Goal: Obtain resource: Download file/media

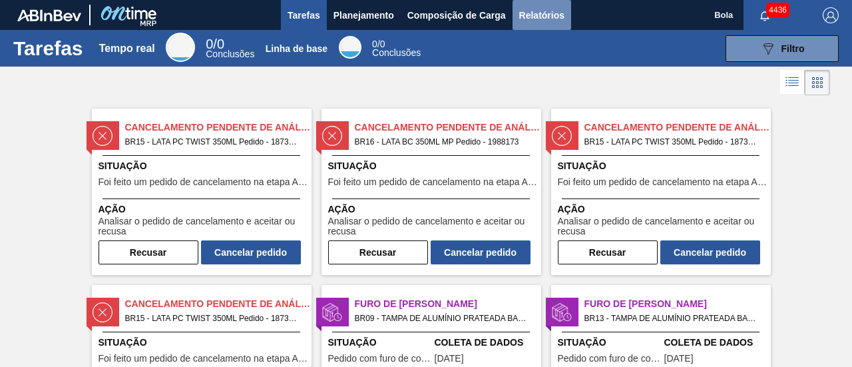
click at [565, 23] on button "Relatórios" at bounding box center [542, 15] width 59 height 30
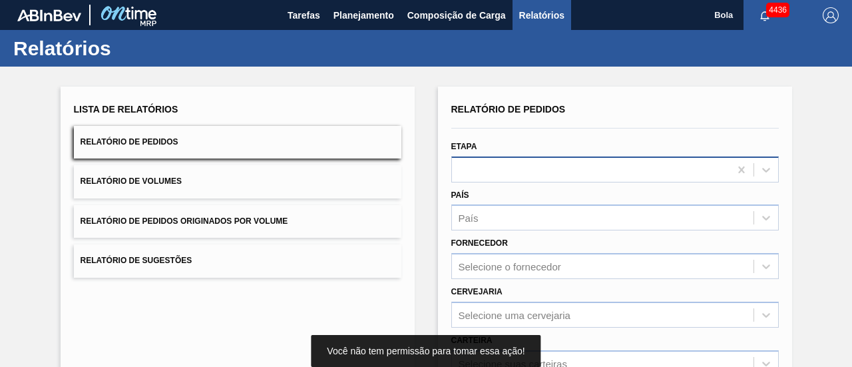
click at [530, 172] on div at bounding box center [615, 169] width 328 height 26
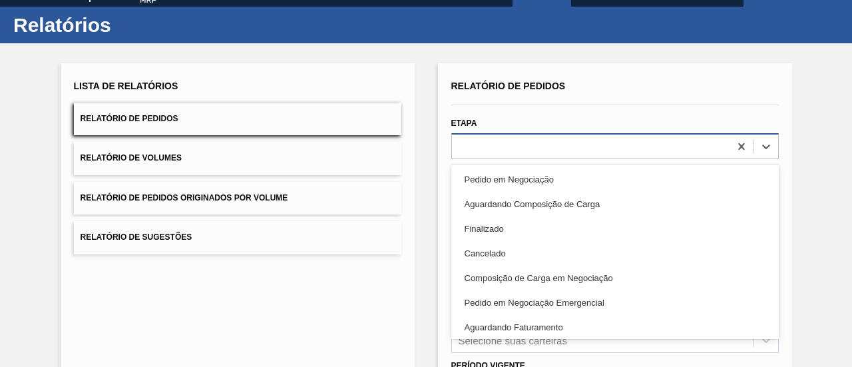
scroll to position [25, 0]
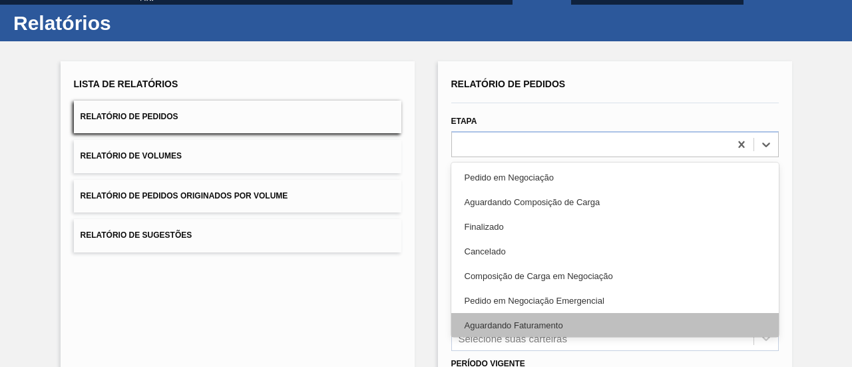
click at [537, 322] on font "Aguardando Faturamento" at bounding box center [514, 325] width 99 height 10
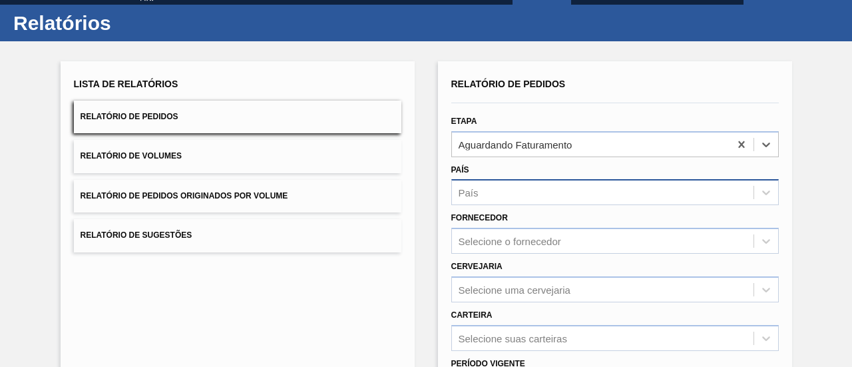
click at [488, 196] on div "País" at bounding box center [603, 192] width 302 height 19
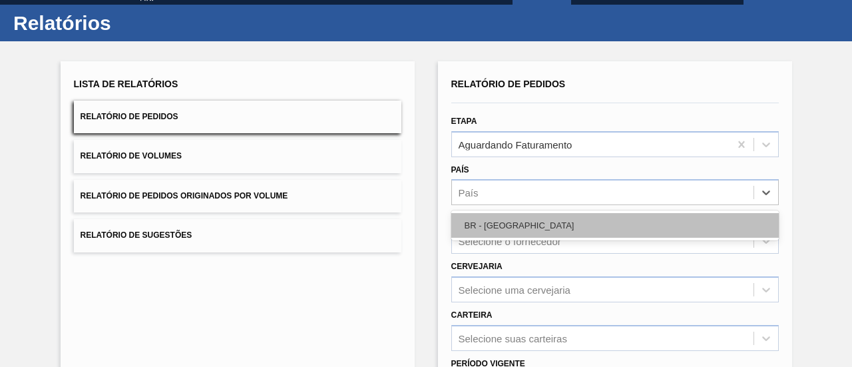
click at [497, 230] on font "BR - [GEOGRAPHIC_DATA]" at bounding box center [520, 225] width 110 height 10
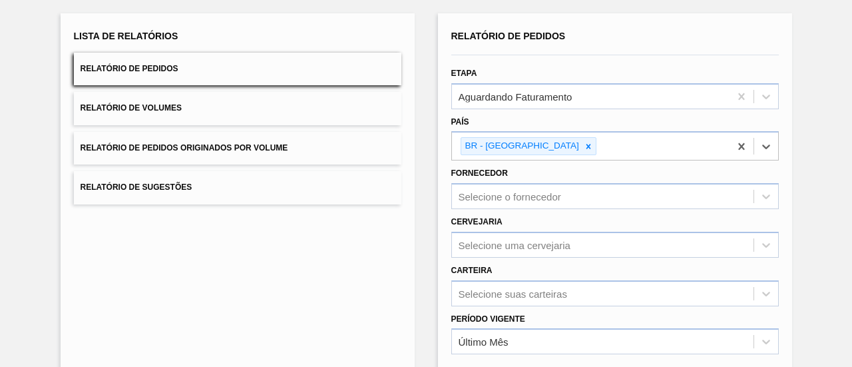
scroll to position [92, 0]
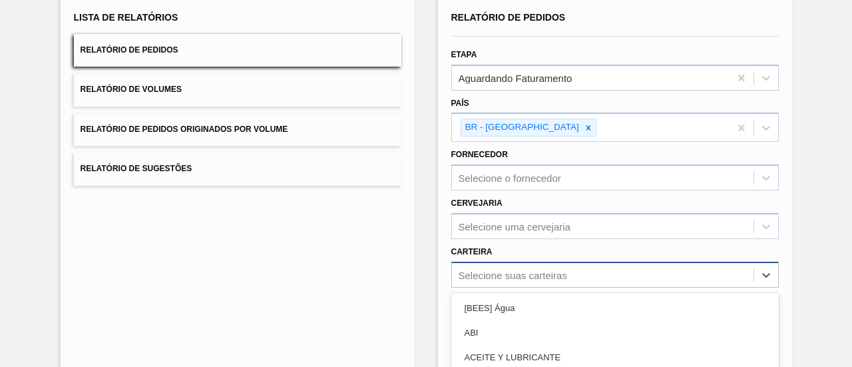
click at [495, 276] on div "option Açúcar Líquido focused, 5 of 101. 101 results available. Use Up and Down…" at bounding box center [615, 275] width 328 height 26
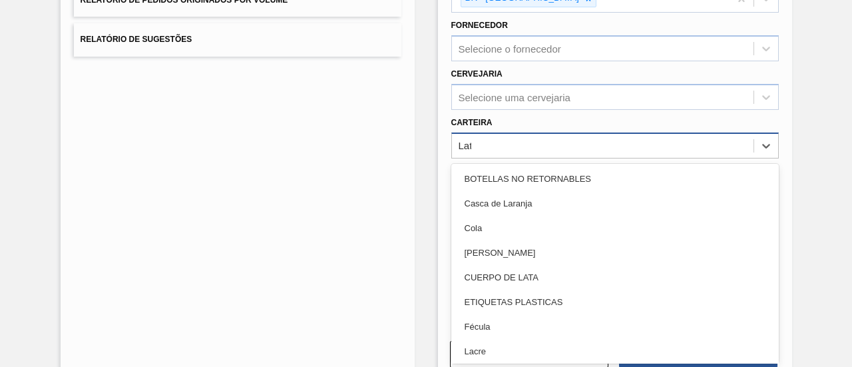
type input "La"
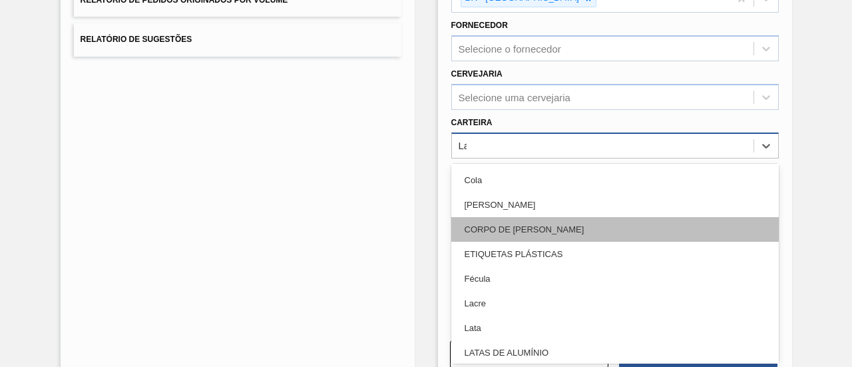
scroll to position [133, 0]
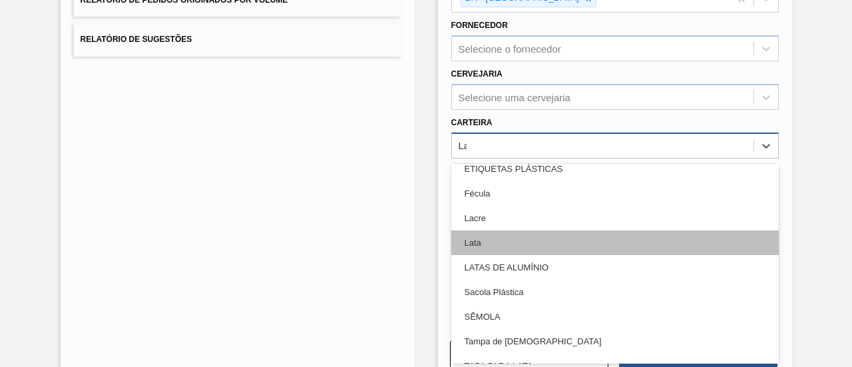
click at [485, 243] on div "Lata" at bounding box center [615, 242] width 328 height 25
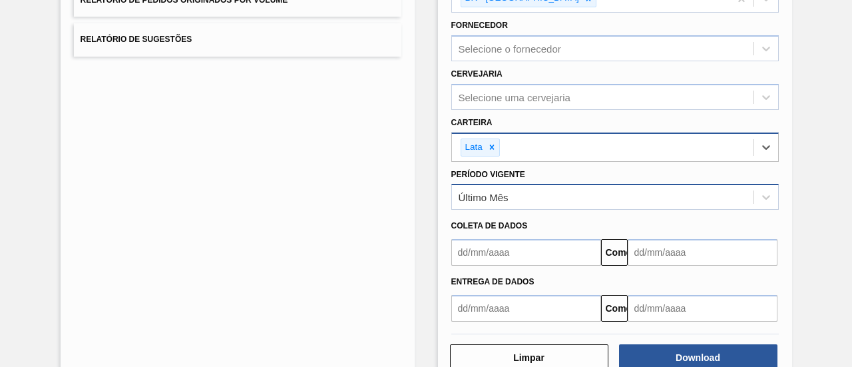
click at [522, 192] on div "Último Mês" at bounding box center [603, 197] width 302 height 19
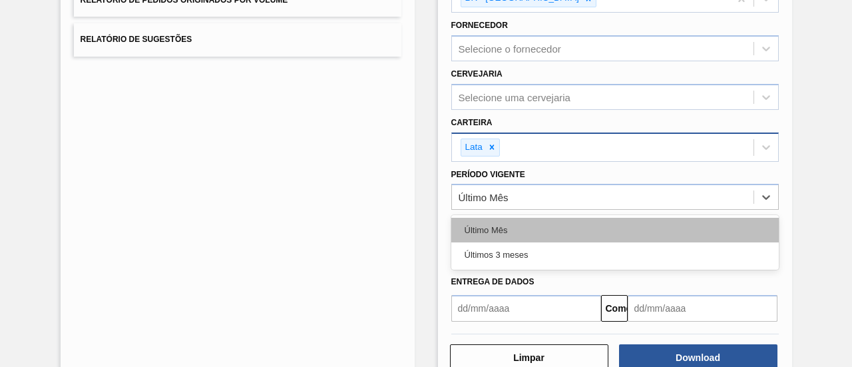
click at [509, 226] on div "Último Mês" at bounding box center [615, 230] width 328 height 25
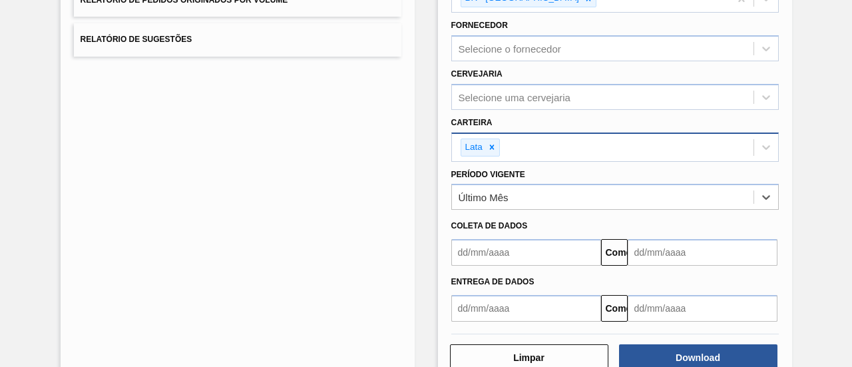
click at [501, 252] on input "text" at bounding box center [526, 252] width 150 height 27
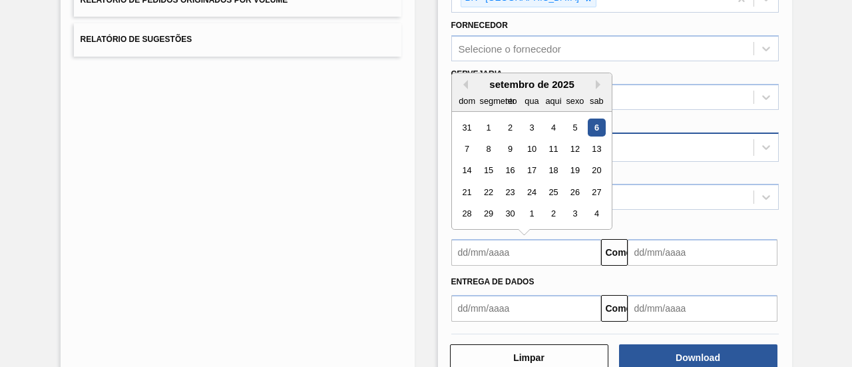
click at [594, 124] on font "6" at bounding box center [596, 128] width 5 height 10
type input "[DATE]"
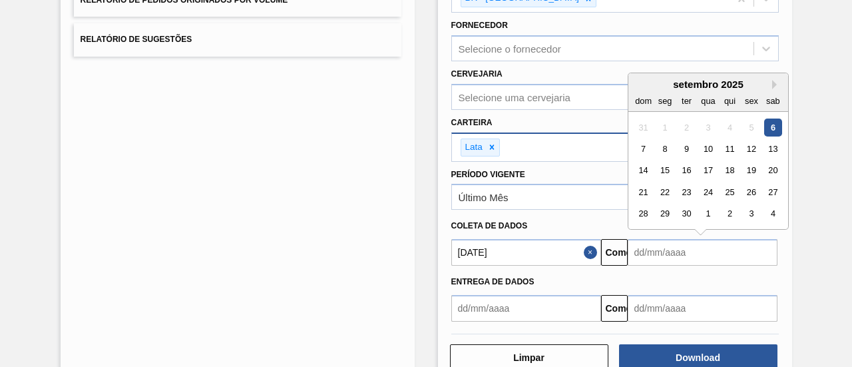
click at [665, 252] on input "text" at bounding box center [703, 252] width 150 height 27
click at [775, 80] on button "Próximo mês" at bounding box center [776, 84] width 9 height 9
click at [667, 146] on div "6" at bounding box center [665, 149] width 18 height 18
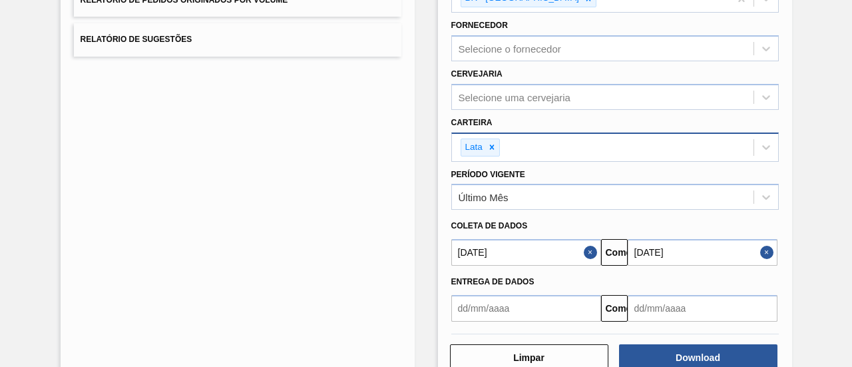
type input "[DATE]"
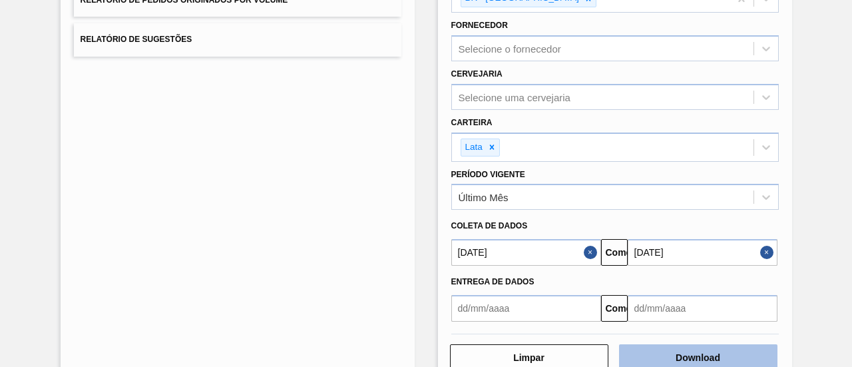
click at [641, 356] on button "Download" at bounding box center [698, 357] width 158 height 27
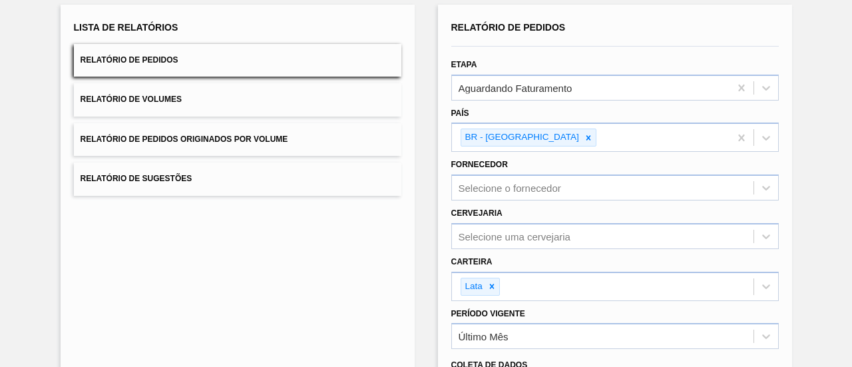
scroll to position [54, 0]
